Goal: Information Seeking & Learning: Learn about a topic

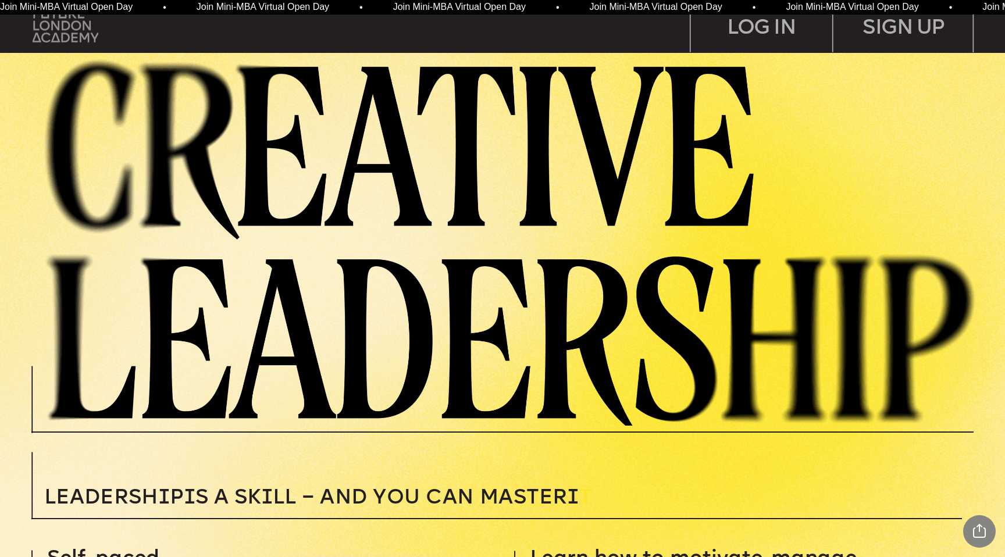
click at [81, 31] on img at bounding box center [66, 25] width 66 height 33
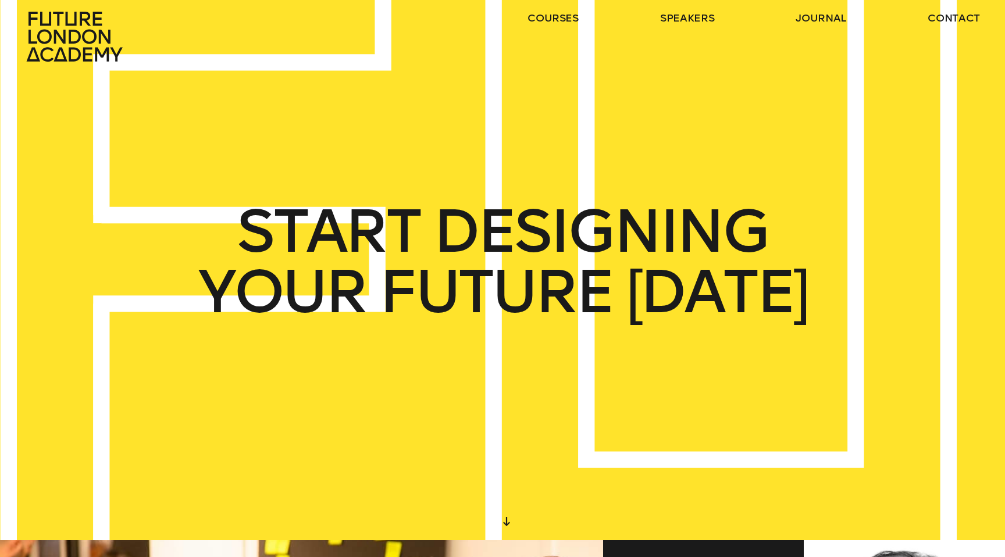
scroll to position [17, 0]
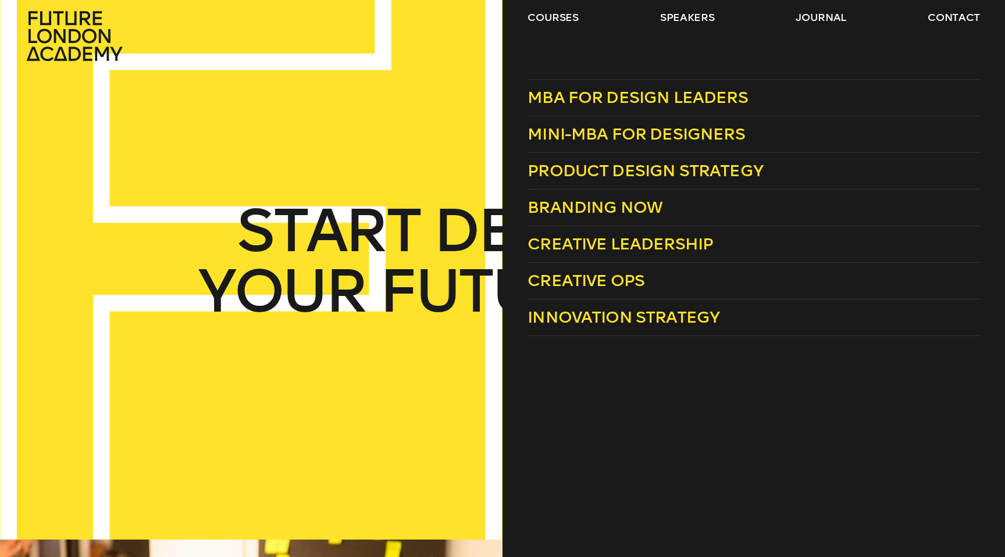
click at [566, 9] on header "courses speakers journal contact" at bounding box center [502, 22] width 1005 height 79
click at [603, 129] on span "Mini-MBA for Designers" at bounding box center [637, 134] width 218 height 19
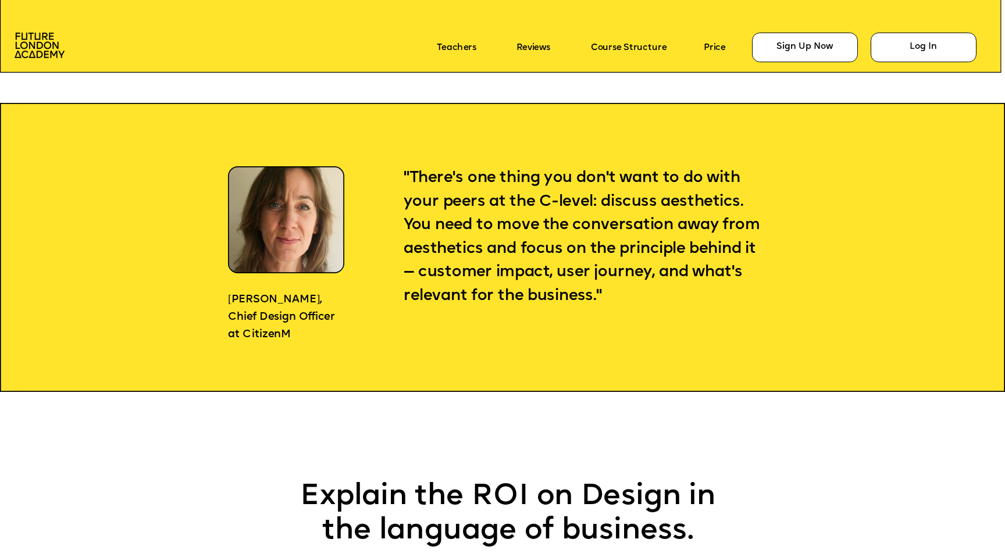
scroll to position [1123, 0]
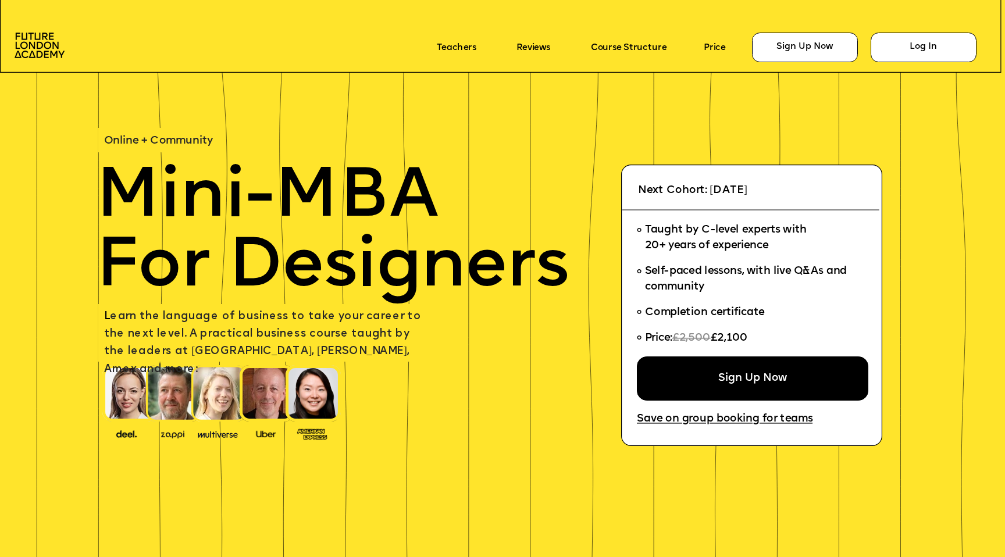
scroll to position [1364, 0]
